Goal: Task Accomplishment & Management: Use online tool/utility

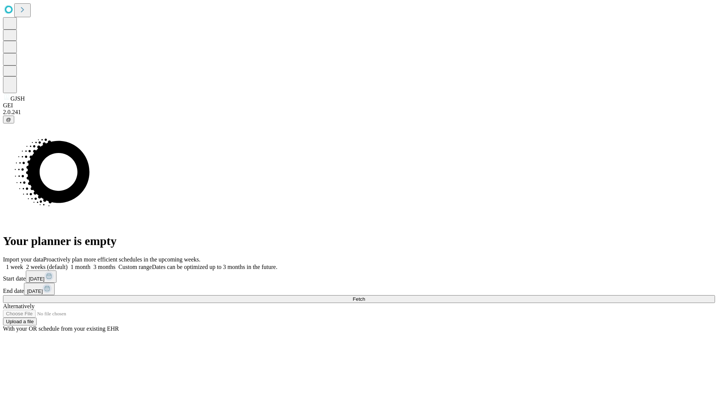
click at [365, 296] on span "Fetch" at bounding box center [359, 299] width 12 height 6
